Goal: Obtain resource: Download file/media

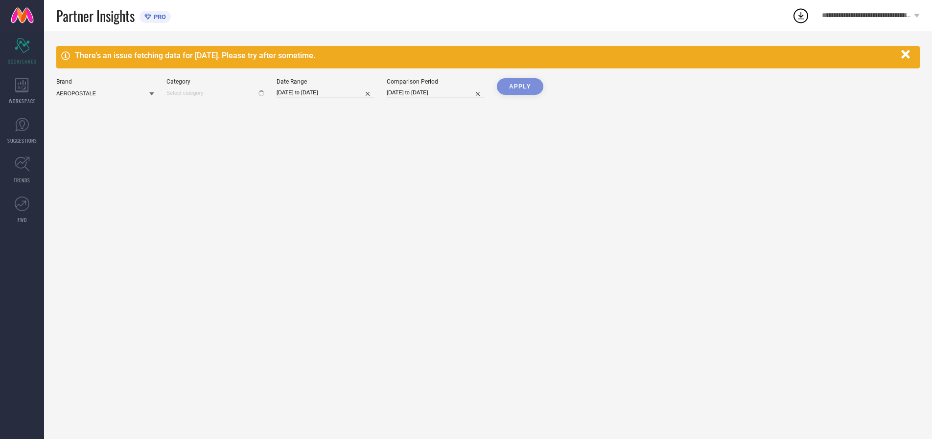
type input "All"
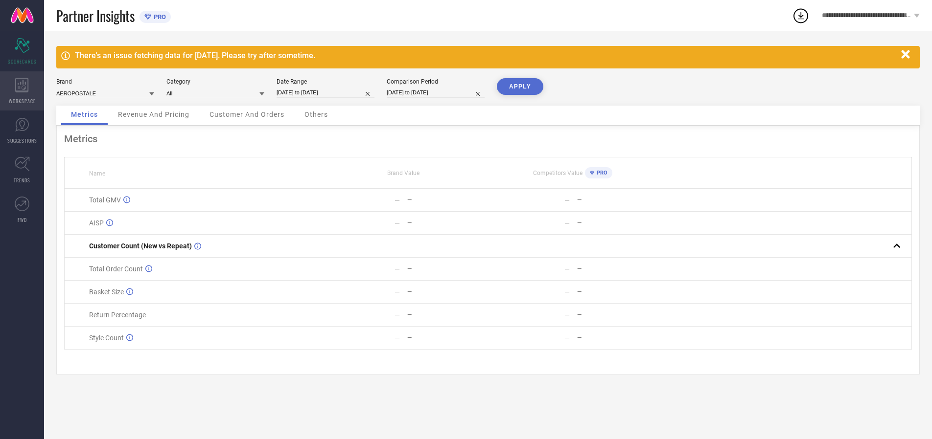
click at [22, 91] on icon at bounding box center [21, 85] width 13 height 15
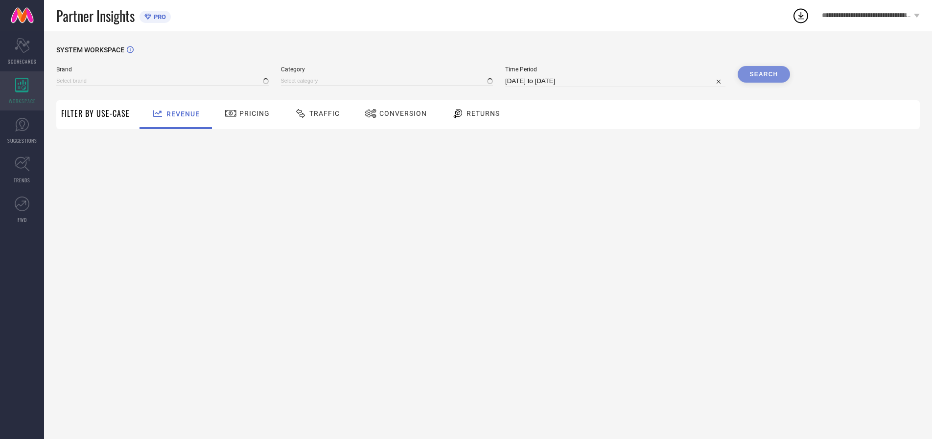
type input "AEROPOSTALE"
type input "All"
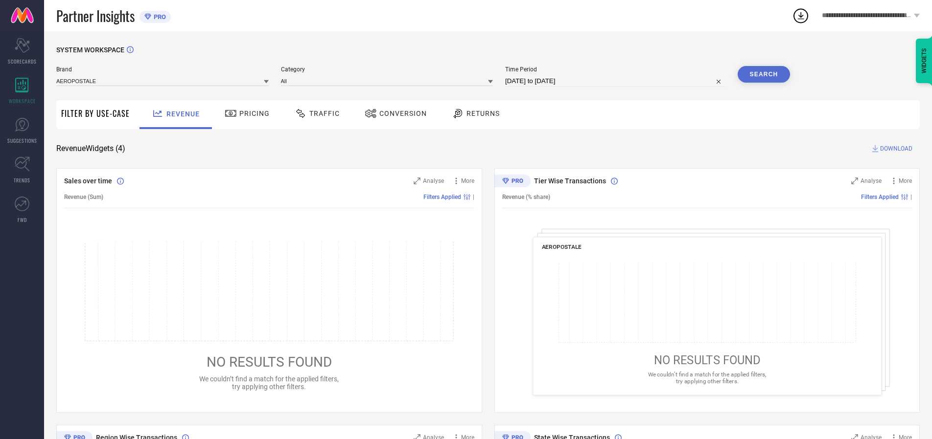
click at [400, 114] on span "Conversion" at bounding box center [402, 114] width 47 height 8
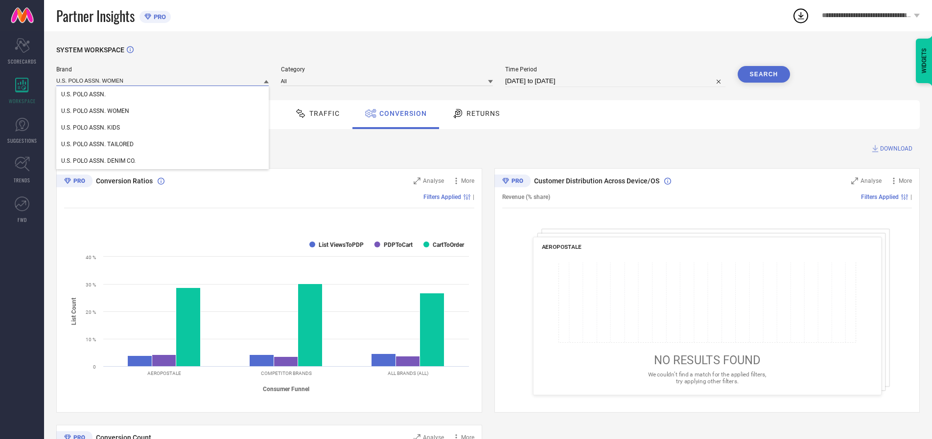
type input "U.S. POLO ASSN. WOMEN"
click at [95, 111] on span "U.S. POLO ASSN. WOMEN" at bounding box center [95, 111] width 68 height 7
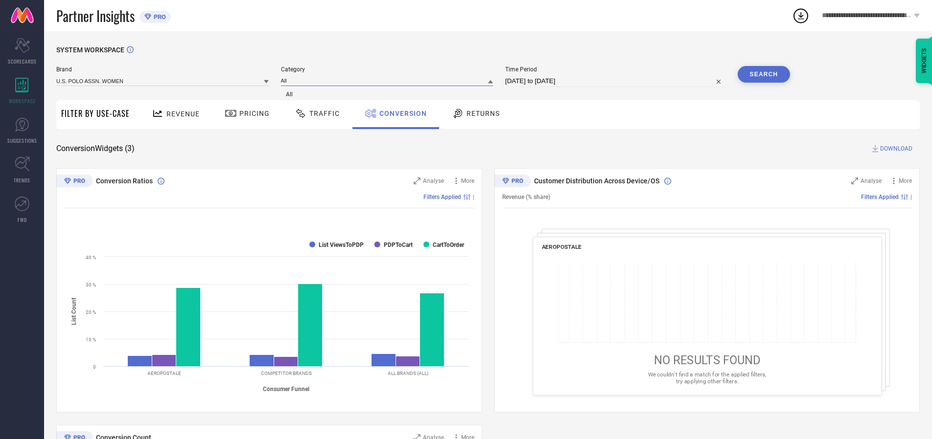
type input "All"
click at [290, 94] on span "All" at bounding box center [289, 94] width 7 height 7
click at [617, 81] on input "[DATE] to [DATE]" at bounding box center [615, 81] width 220 height 12
select select "7"
select select "2025"
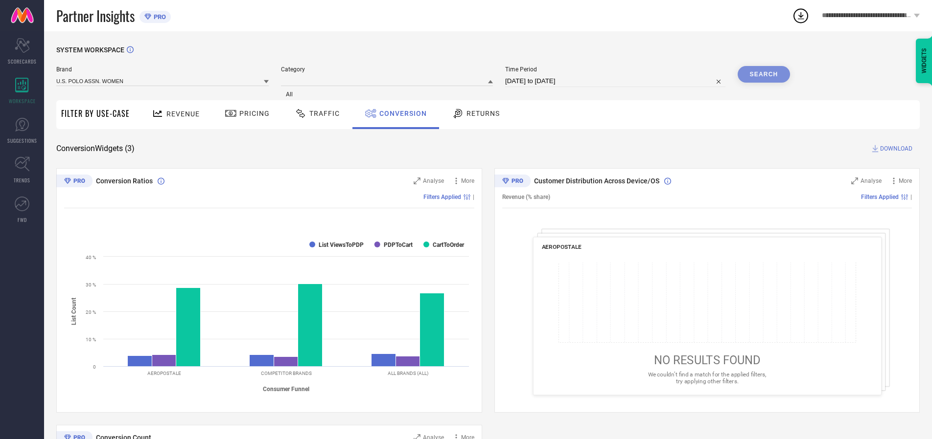
select select "8"
select select "2025"
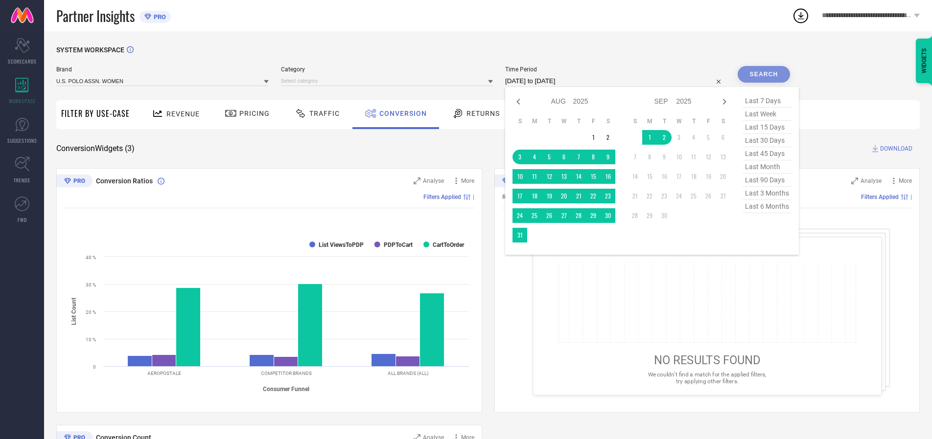
click at [611, 216] on td "30" at bounding box center [607, 215] width 15 height 15
type input "[DATE] to [DATE]"
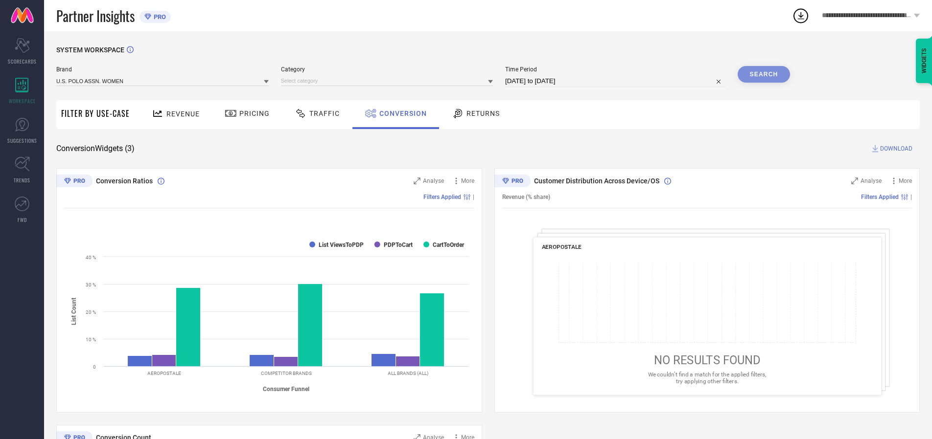
click at [763, 74] on div "Search" at bounding box center [763, 74] width 53 height 17
click at [896, 149] on span "DOWNLOAD" at bounding box center [896, 149] width 32 height 10
click at [400, 114] on span "Conversion" at bounding box center [402, 114] width 47 height 8
type input "U.S. POLO ASSN. DENIM CO."
